Goal: Task Accomplishment & Management: Manage account settings

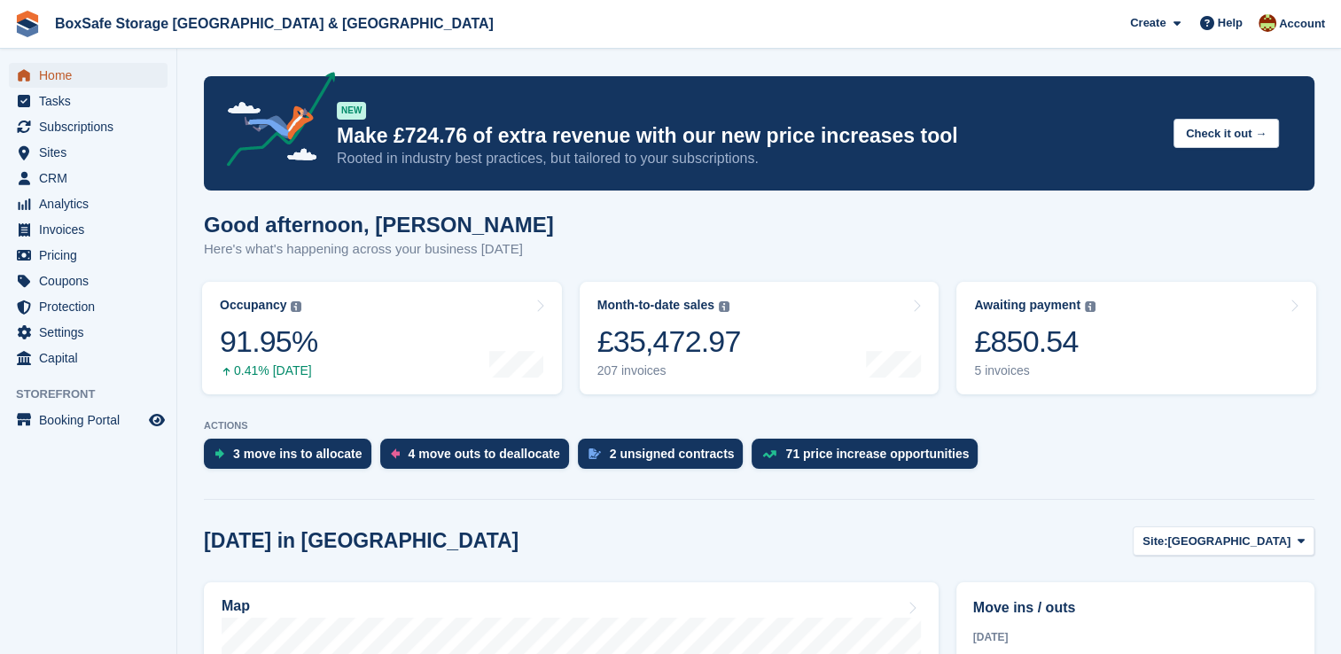
click at [74, 74] on span "Home" at bounding box center [92, 75] width 106 height 25
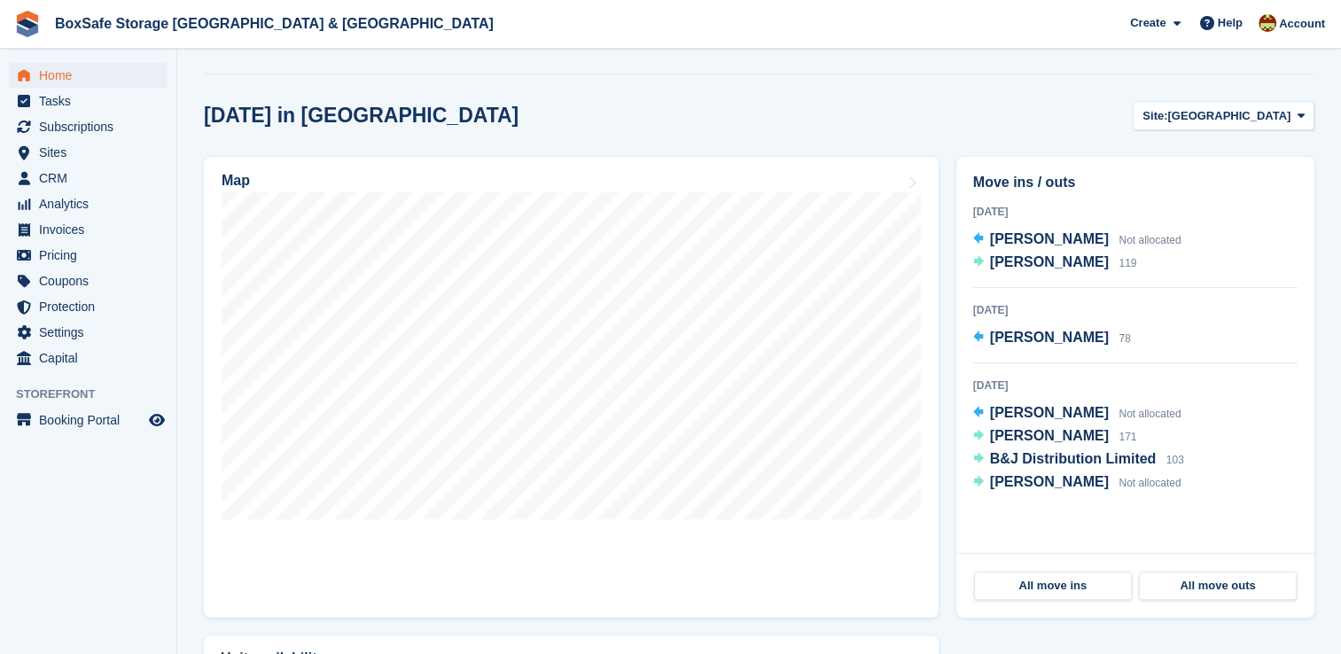
scroll to position [434, 0]
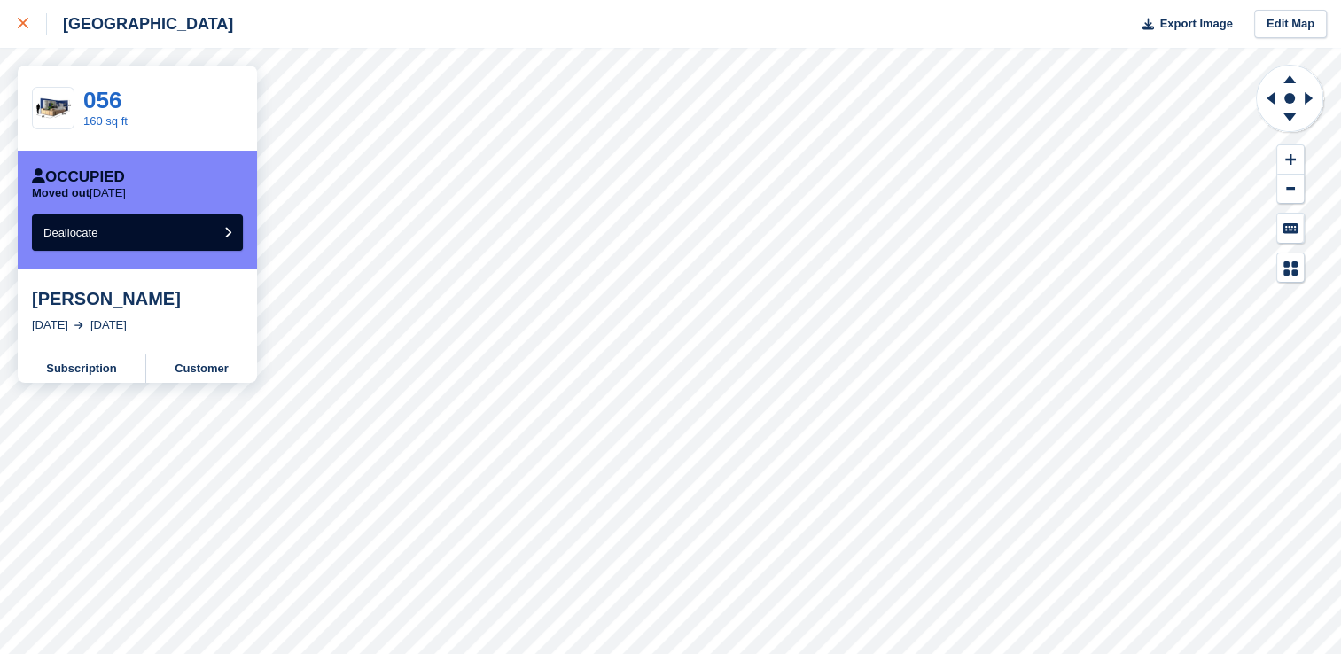
click at [32, 28] on div at bounding box center [32, 23] width 29 height 21
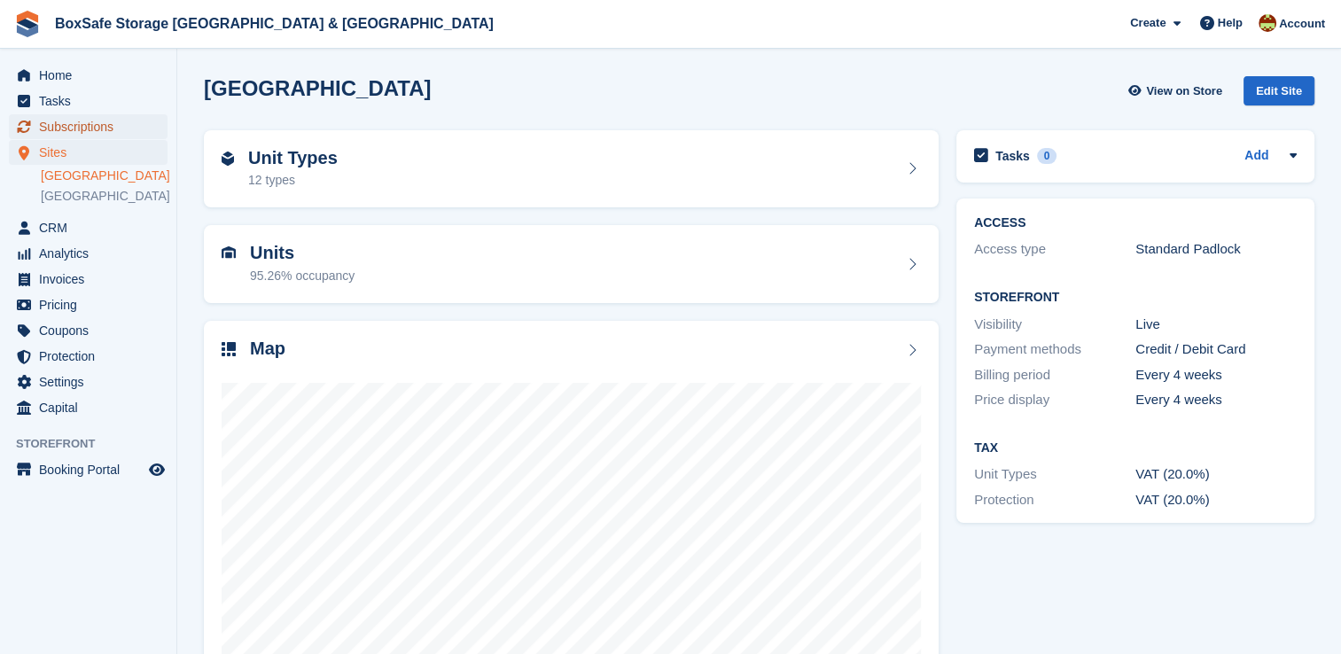
click at [121, 115] on span "Subscriptions" at bounding box center [92, 126] width 106 height 25
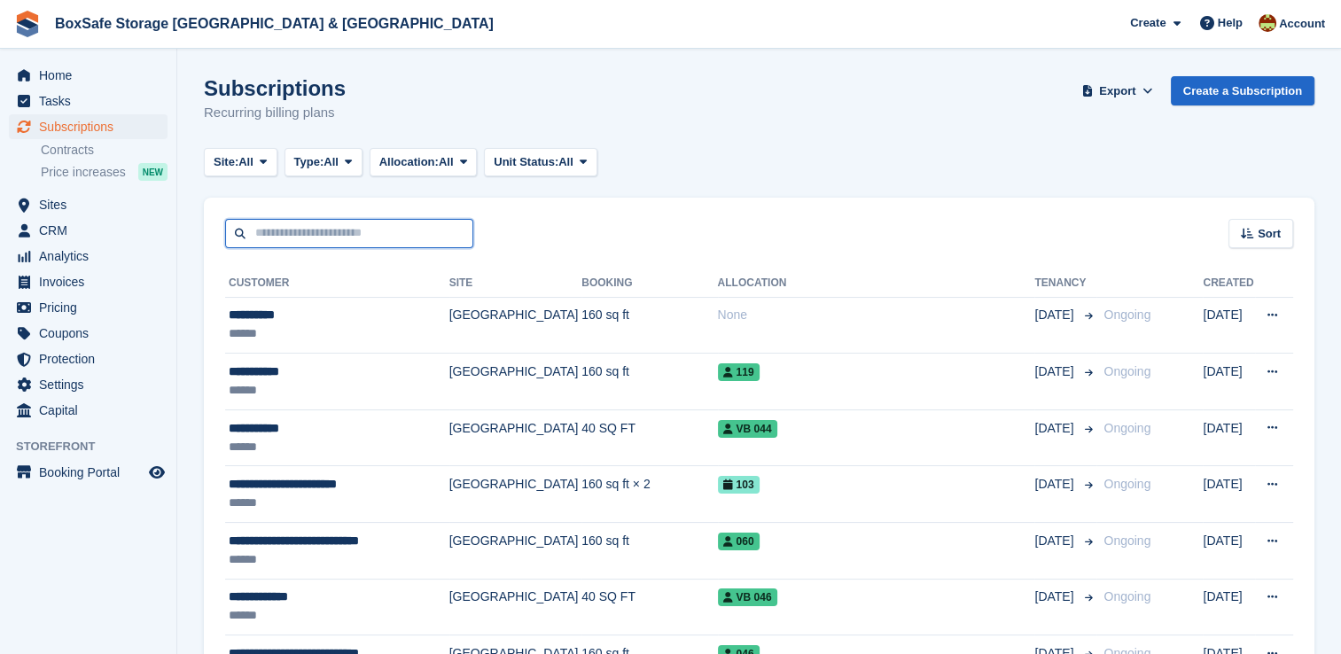
click at [335, 233] on input "text" at bounding box center [349, 233] width 248 height 29
type input "****"
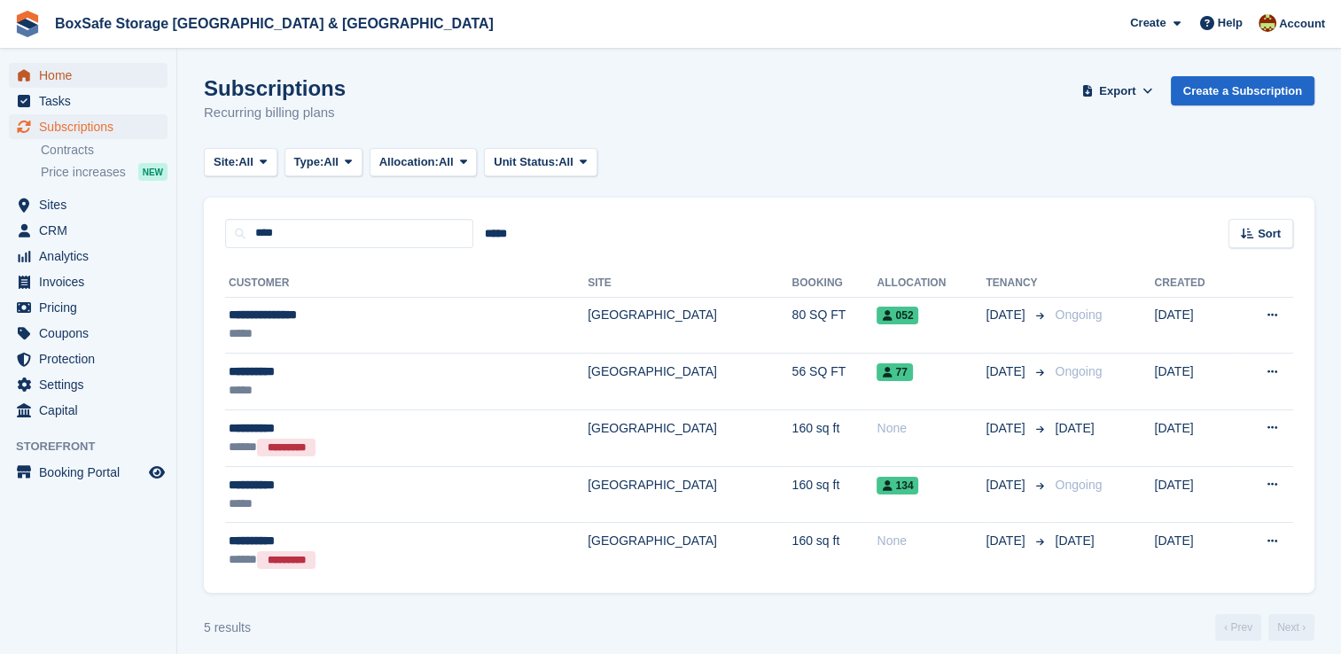
click at [94, 66] on span "Home" at bounding box center [92, 75] width 106 height 25
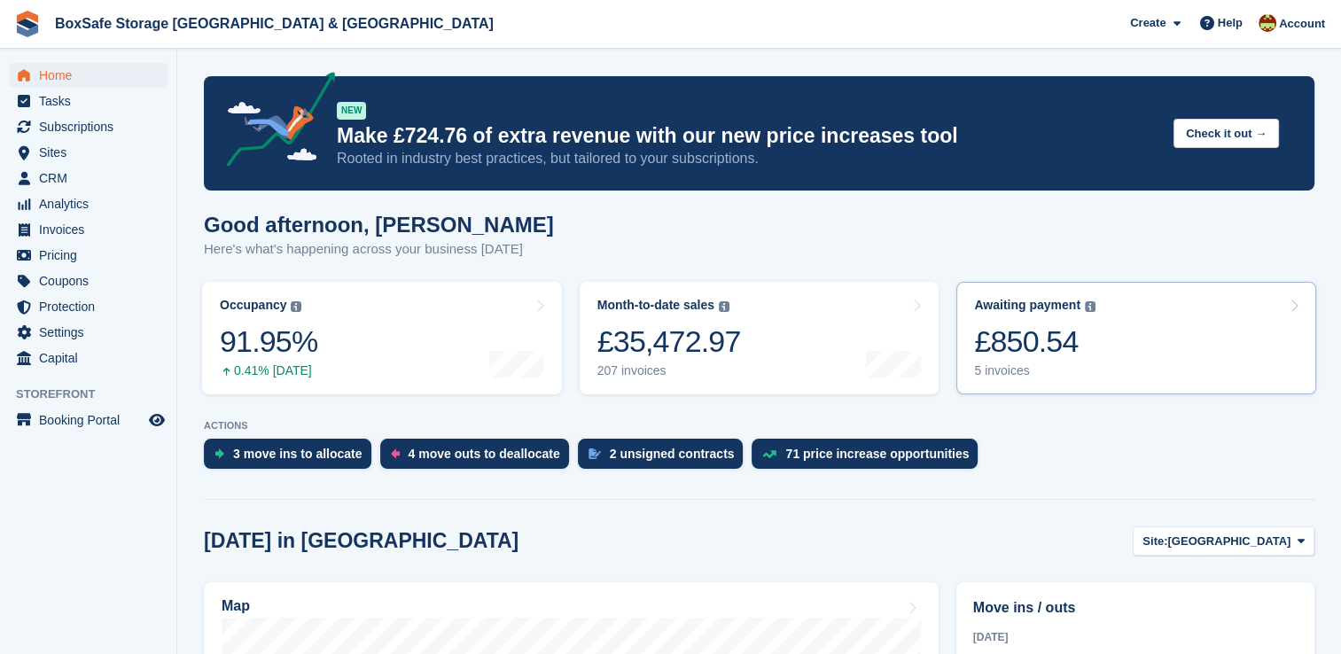
click at [1121, 346] on link "Awaiting payment The total outstanding balance on all open invoices. £850.54 5 …" at bounding box center [1137, 338] width 360 height 113
